Goal: Information Seeking & Learning: Learn about a topic

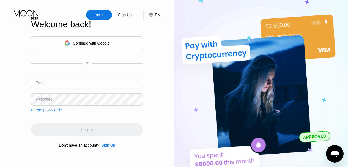
click at [79, 86] on input "text" at bounding box center [87, 83] width 112 height 12
type input "[EMAIL_ADDRESS][DOMAIN_NAME]"
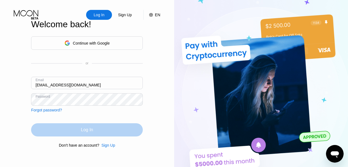
click at [92, 128] on div "Log In" at bounding box center [87, 129] width 12 height 5
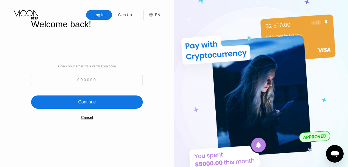
click at [102, 79] on input at bounding box center [87, 80] width 112 height 12
paste input "758807"
type input "758807"
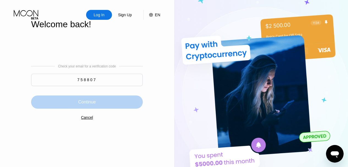
click at [96, 104] on div "Continue" at bounding box center [87, 101] width 112 height 13
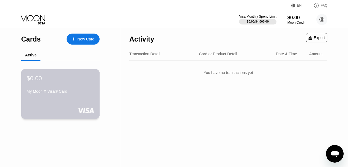
click at [73, 100] on div "$0.00 My Moon X Visa® Card" at bounding box center [60, 94] width 79 height 50
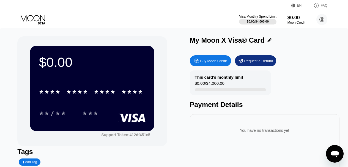
click at [249, 61] on div "Request a Refund" at bounding box center [258, 61] width 29 height 5
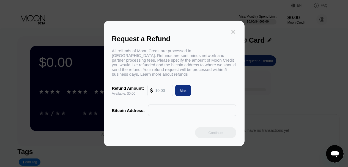
click at [235, 32] on icon at bounding box center [233, 32] width 6 height 6
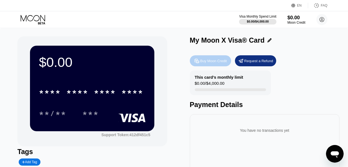
click at [215, 62] on div "Buy Moon Credit" at bounding box center [213, 61] width 27 height 5
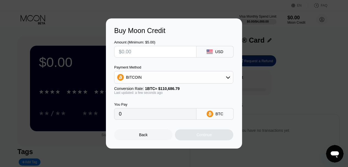
click at [189, 54] on input "text" at bounding box center [155, 51] width 73 height 11
click at [194, 80] on div "BITCOIN" at bounding box center [173, 77] width 118 height 11
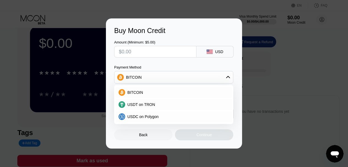
scroll to position [27, 0]
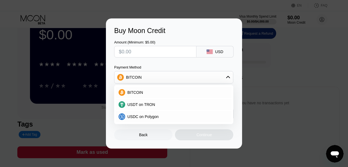
click at [107, 111] on div "Buy Moon Credit Amount (Minimum: $5.00) USD Payment Method BITCOIN BITCOIN USDT…" at bounding box center [174, 83] width 136 height 130
click at [191, 48] on input "text" at bounding box center [155, 51] width 73 height 11
click at [152, 136] on div "Back" at bounding box center [143, 134] width 58 height 11
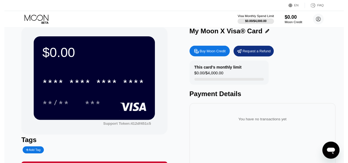
scroll to position [0, 0]
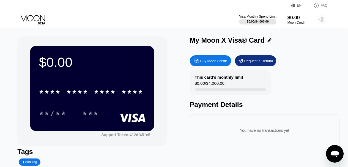
click at [321, 19] on icon at bounding box center [321, 19] width 3 height 3
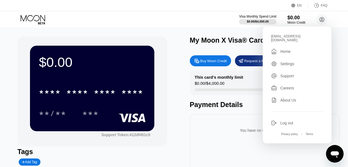
click at [292, 62] on div "Settings" at bounding box center [287, 64] width 14 height 4
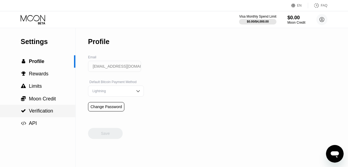
click at [42, 109] on span "Verification" at bounding box center [41, 110] width 24 height 5
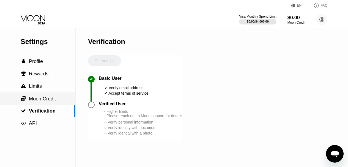
click at [46, 104] on div " Moon Credit" at bounding box center [37, 98] width 75 height 12
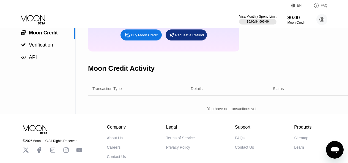
scroll to position [26, 0]
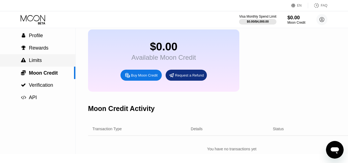
click at [42, 60] on div " Limits" at bounding box center [37, 60] width 75 height 6
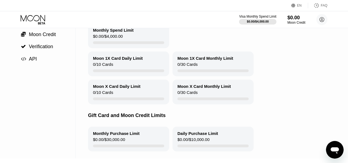
scroll to position [27, 0]
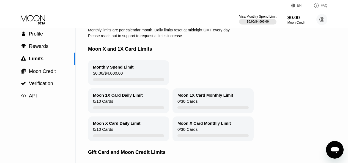
click at [117, 32] on div "Monthly limits are per calendar month. Daily limits reset at midnight GMT every…" at bounding box center [227, 30] width 278 height 4
drag, startPoint x: 117, startPoint y: 32, endPoint x: 126, endPoint y: 37, distance: 10.4
click at [126, 37] on div "Limits Monthly limits are per calendar month. Daily limits reset at midnight GM…" at bounding box center [227, 98] width 278 height 194
drag, startPoint x: 180, startPoint y: 39, endPoint x: 122, endPoint y: 29, distance: 58.7
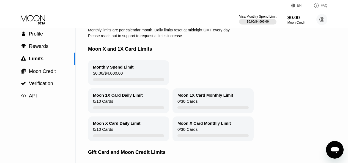
click at [125, 29] on div "Limits Monthly limits are per calendar month. Daily limits reset at midnight GM…" at bounding box center [227, 98] width 278 height 194
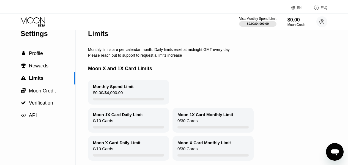
scroll to position [0, 0]
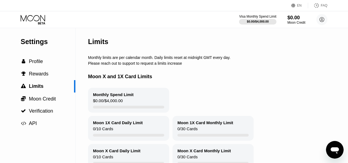
drag, startPoint x: 88, startPoint y: 59, endPoint x: 146, endPoint y: 66, distance: 58.7
click at [145, 66] on div "Limits Monthly limits are per calendar month. Daily limits reset at midnight GM…" at bounding box center [227, 125] width 278 height 194
drag, startPoint x: 175, startPoint y: 21, endPoint x: 141, endPoint y: 73, distance: 62.3
click at [141, 73] on div "Moon X and 1X Card Limits" at bounding box center [227, 76] width 278 height 22
click at [138, 65] on div "Please reach out to support to request a limits increase" at bounding box center [227, 63] width 278 height 4
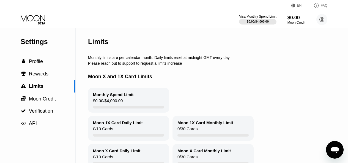
click at [138, 65] on div "Please reach out to support to request a limits increase" at bounding box center [227, 63] width 278 height 4
click at [139, 65] on div "Please reach out to support to request a limits increase" at bounding box center [227, 63] width 278 height 4
click at [37, 76] on span "Rewards" at bounding box center [39, 73] width 20 height 5
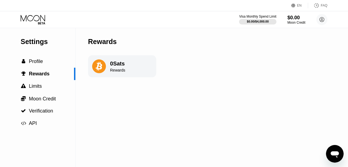
click at [121, 64] on div "0 Sats" at bounding box center [117, 63] width 15 height 6
click at [43, 59] on div " Profile" at bounding box center [37, 61] width 75 height 12
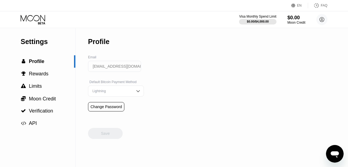
click at [124, 92] on div "Lightning" at bounding box center [111, 91] width 41 height 4
click at [320, 20] on circle at bounding box center [321, 19] width 11 height 11
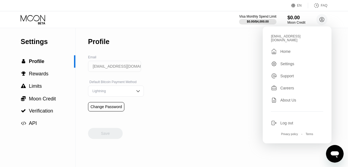
click at [280, 62] on div "Settings" at bounding box center [287, 64] width 14 height 4
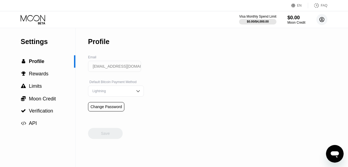
click at [320, 23] on circle at bounding box center [321, 19] width 11 height 11
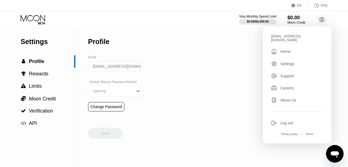
click at [286, 49] on div "Home" at bounding box center [285, 51] width 10 height 4
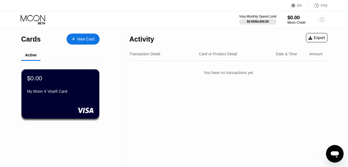
click at [321, 18] on circle at bounding box center [321, 19] width 11 height 11
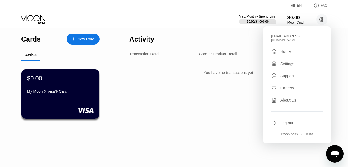
click at [290, 86] on div "Careers" at bounding box center [287, 88] width 14 height 4
click at [282, 98] on div "About Us" at bounding box center [288, 100] width 16 height 4
click at [298, 5] on div "EN" at bounding box center [299, 6] width 5 height 4
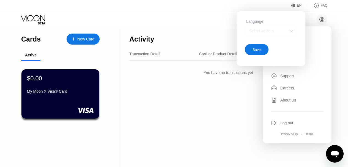
click at [283, 34] on div "Select an item" at bounding box center [271, 30] width 52 height 11
click at [233, 94] on div "Activity Export Transaction Detail Card or Product Detail Date & Time Amount Yo…" at bounding box center [228, 97] width 214 height 139
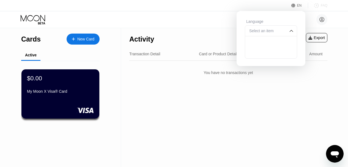
click at [327, 5] on div "FAQ" at bounding box center [323, 6] width 7 height 4
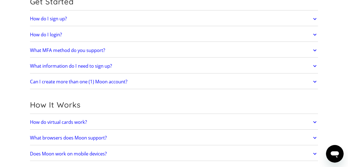
scroll to position [82, 0]
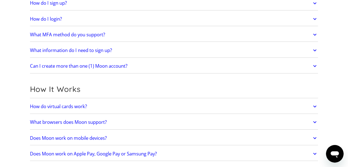
click at [84, 105] on h2 "How do virtual cards work?" at bounding box center [58, 106] width 57 height 5
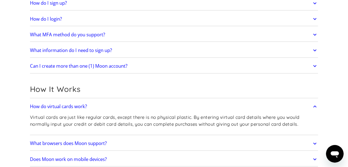
click at [137, 121] on p "Virtual cards are just like regular cards, except there is no physical plastic.…" at bounding box center [174, 120] width 288 height 13
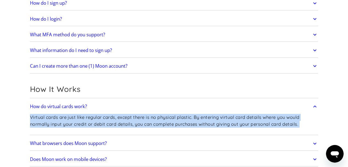
click at [137, 121] on p "Virtual cards are just like regular cards, except there is no physical plastic.…" at bounding box center [174, 120] width 288 height 13
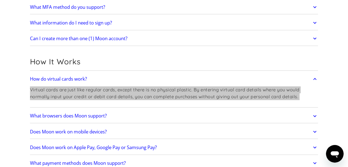
scroll to position [137, 0]
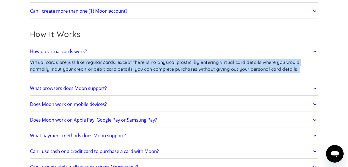
click at [106, 104] on h2 "Does Moon work on mobile devices?" at bounding box center [68, 103] width 77 height 5
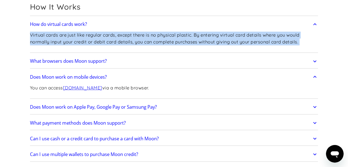
scroll to position [165, 0]
click at [137, 105] on h2 "Does Moon work on Apple Pay, Google Pay or Samsung Pay?" at bounding box center [93, 106] width 127 height 5
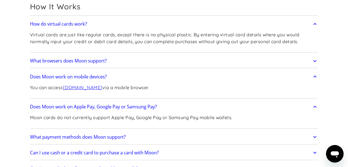
click at [94, 119] on p "Moon cards do not currently support Apple Pay, Google Pay or Samsung Pay mobile…" at bounding box center [131, 117] width 202 height 7
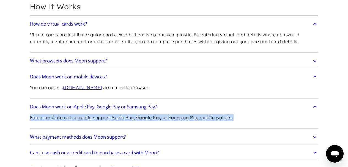
click at [94, 119] on p "Moon cards do not currently support Apple Pay, Google Pay or Samsung Pay mobile…" at bounding box center [131, 117] width 202 height 7
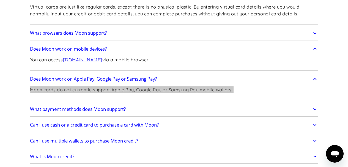
scroll to position [220, 0]
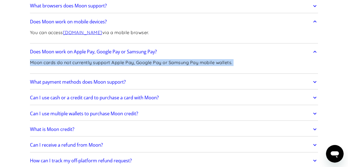
click at [123, 83] on h2 "What payment methods does Moon support?" at bounding box center [78, 81] width 96 height 5
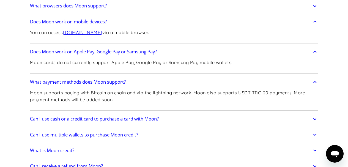
click at [123, 97] on p "Moon supports paying with Bitcoin on chain and via the lightning network. Moon …" at bounding box center [174, 95] width 288 height 13
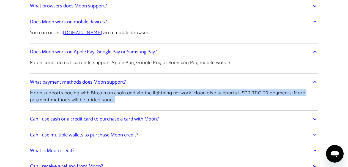
click at [123, 97] on p "Moon supports paying with Bitcoin on chain and via the lightning network. Moon …" at bounding box center [174, 95] width 288 height 13
click at [102, 119] on h2 "Can I use cash or a credit card to purchase a card with Moon?" at bounding box center [94, 118] width 129 height 5
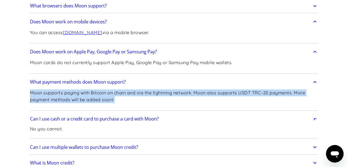
click at [102, 119] on h2 "Can I use cash or a credit card to purchase a card with Moon?" at bounding box center [94, 118] width 129 height 5
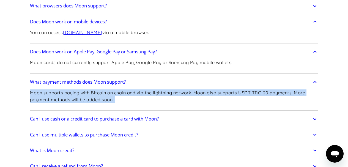
click at [102, 119] on h2 "Can I use cash or a credit card to purchase a card with Moon?" at bounding box center [94, 118] width 129 height 5
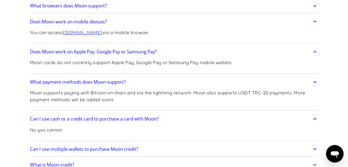
click at [44, 131] on p "No you cannot." at bounding box center [46, 129] width 33 height 7
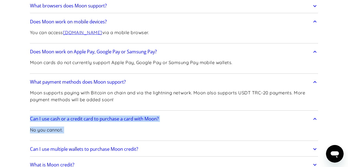
drag, startPoint x: 44, startPoint y: 131, endPoint x: 35, endPoint y: 121, distance: 13.2
click at [35, 121] on div "Can I use cash or a credit card to purchase a card with Moon? No you cannot." at bounding box center [174, 126] width 288 height 29
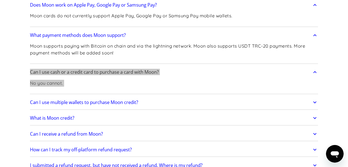
scroll to position [275, 0]
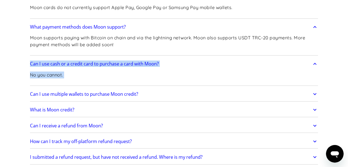
click at [95, 96] on h2 "Can I use multiple wallets to purchase Moon credit?" at bounding box center [84, 93] width 108 height 5
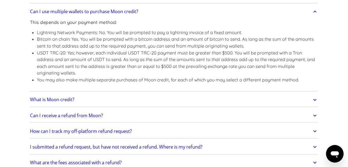
scroll to position [385, 0]
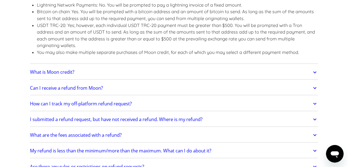
click at [94, 90] on h2 "Can I receive a refund from Moon?" at bounding box center [66, 87] width 73 height 5
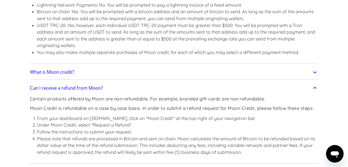
click at [94, 96] on p "Certain products offered by Moon are non-refundable. For example, branded gift …" at bounding box center [174, 98] width 288 height 7
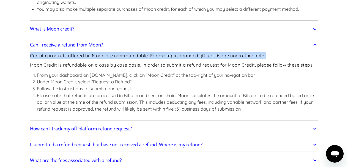
scroll to position [440, 0]
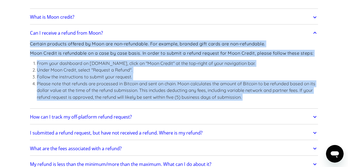
drag, startPoint x: 94, startPoint y: 96, endPoint x: 101, endPoint y: 98, distance: 7.1
click at [101, 98] on div "Certain products offered by Moon are non-refundable. For example, branded gift …" at bounding box center [174, 73] width 288 height 68
click at [90, 85] on li "Please note that refunds are processed in Bitcoin and sent on chain. Moon calcu…" at bounding box center [177, 90] width 281 height 20
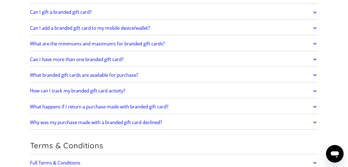
scroll to position [1292, 0]
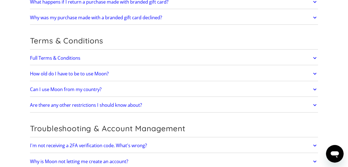
click at [96, 90] on h2 "Can I use Moon from my country?" at bounding box center [65, 89] width 71 height 5
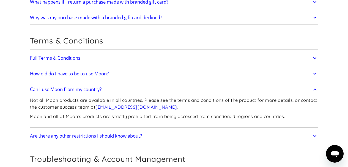
click at [113, 117] on p "Moon and all of Moon's products are strictly prohibited from being accessed fro…" at bounding box center [174, 116] width 288 height 7
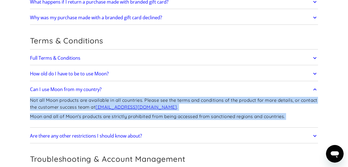
drag, startPoint x: 113, startPoint y: 117, endPoint x: 106, endPoint y: 103, distance: 15.9
click at [106, 103] on div "Not all Moon products are available in all countries. Please see the terms and …" at bounding box center [174, 110] width 288 height 31
click at [116, 121] on div "Not all Moon products are available in all countries. Please see the terms and …" at bounding box center [174, 110] width 288 height 31
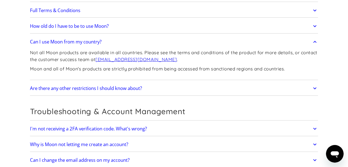
scroll to position [1347, 0]
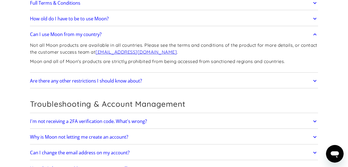
click at [113, 84] on h2 "Are there any other restrictions I should know about?" at bounding box center [86, 80] width 112 height 5
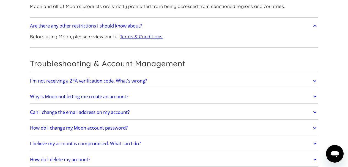
scroll to position [1429, 0]
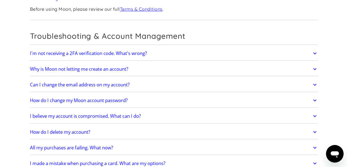
click at [92, 86] on h2 "Can I change the email address on my account?" at bounding box center [79, 84] width 99 height 5
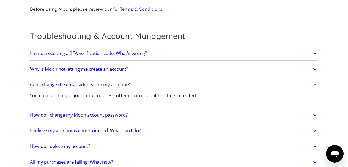
click at [101, 95] on p "You cannot change your email address after your account has been created." at bounding box center [113, 95] width 167 height 7
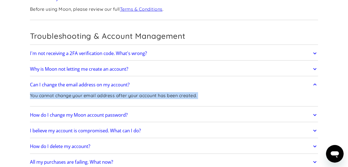
click at [101, 95] on p "You cannot change your email address after your account has been created." at bounding box center [113, 95] width 167 height 7
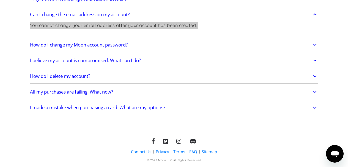
scroll to position [1512, 0]
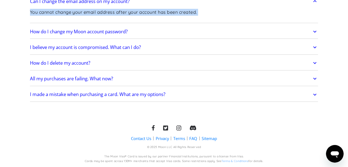
click at [146, 98] on link "I made a mistake when purchasing a card. What are my options?" at bounding box center [174, 95] width 288 height 12
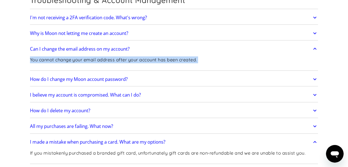
scroll to position [1402, 0]
